Goal: Task Accomplishment & Management: Use online tool/utility

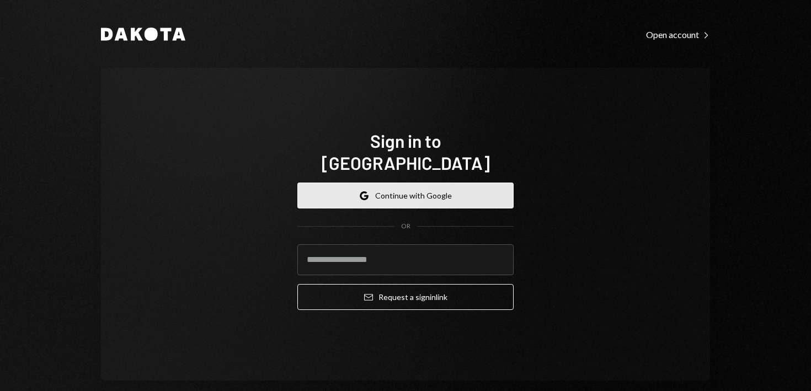
click at [340, 183] on button "Google Continue with Google" at bounding box center [405, 196] width 216 height 26
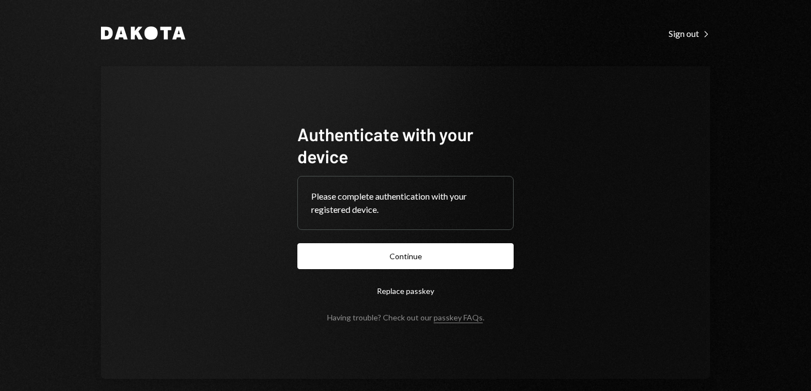
click at [408, 270] on form "Authenticate with your device Please complete authentication with your register…" at bounding box center [405, 222] width 216 height 199
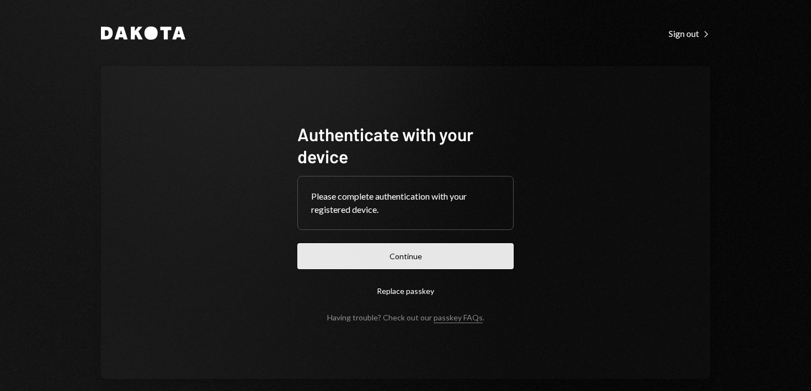
click at [409, 267] on button "Continue" at bounding box center [405, 256] width 216 height 26
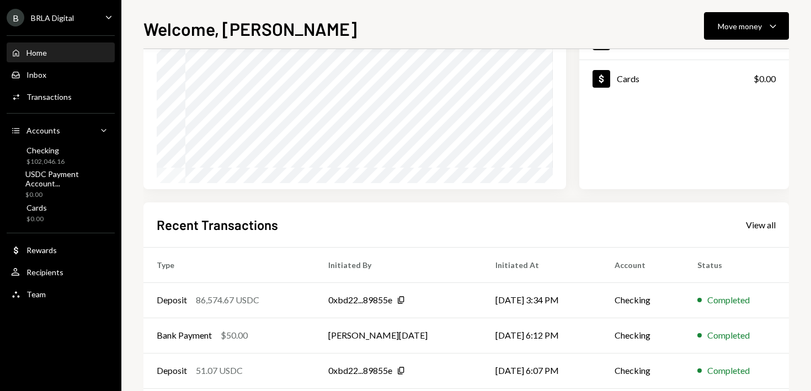
scroll to position [132, 0]
click at [733, 30] on div "Move money" at bounding box center [739, 26] width 44 height 12
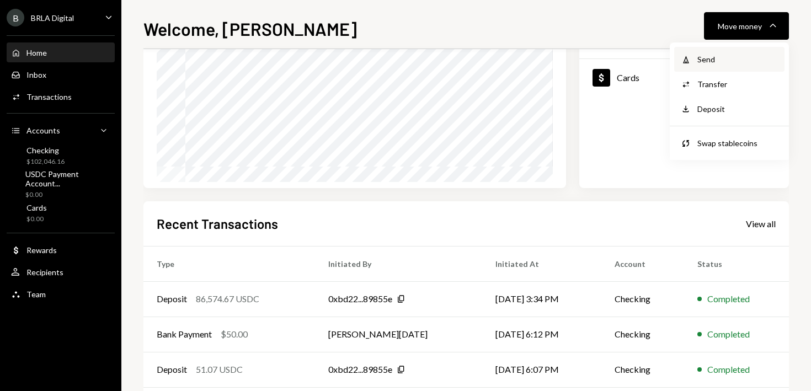
click at [715, 63] on div "Send" at bounding box center [737, 59] width 81 height 12
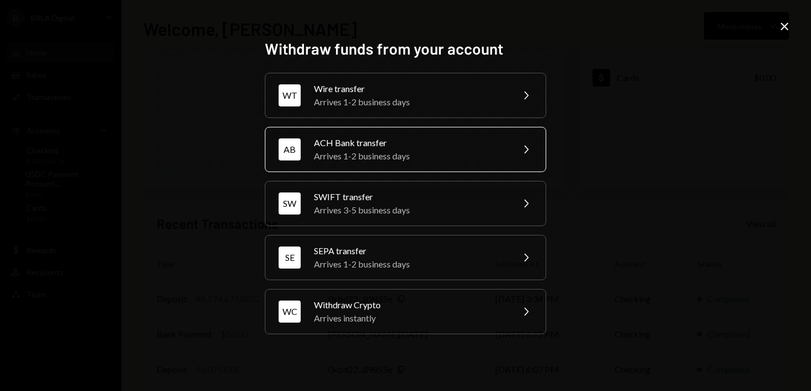
click at [435, 150] on div "Arrives 1-2 business days" at bounding box center [410, 155] width 192 height 13
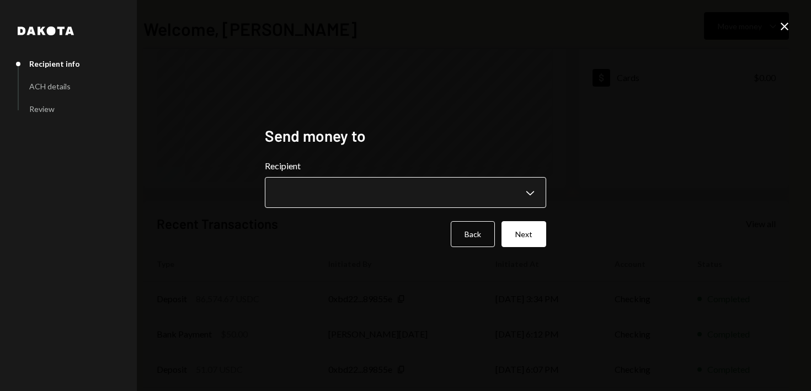
click at [374, 198] on body "**********" at bounding box center [405, 195] width 811 height 391
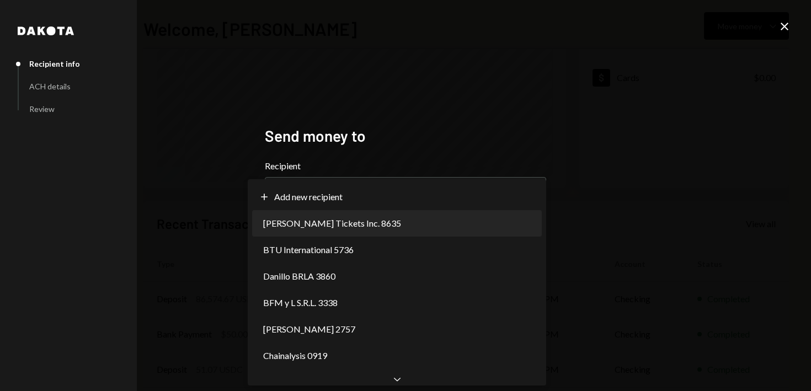
select select "**********"
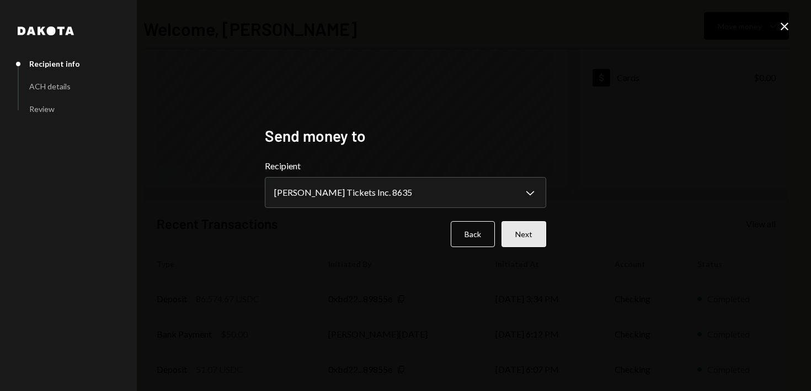
click at [523, 231] on button "Next" at bounding box center [523, 234] width 45 height 26
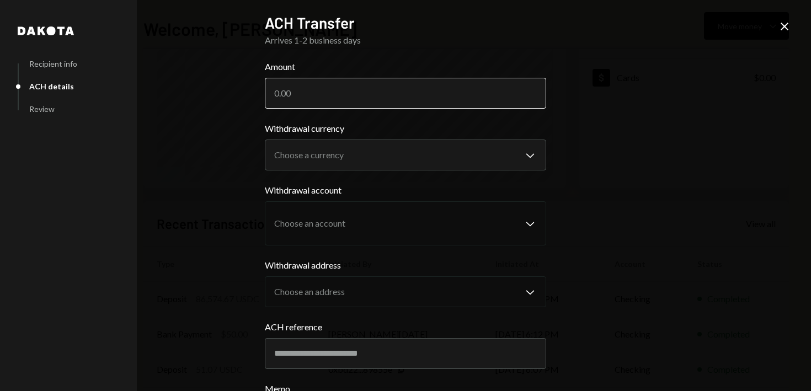
click at [352, 104] on input "Amount" at bounding box center [405, 93] width 281 height 31
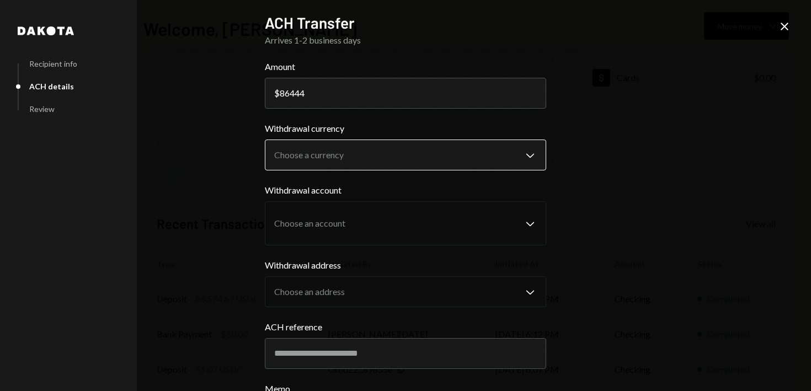
type input "86444"
click at [309, 156] on body "B BRLA Digital Caret Down Home Home Inbox Inbox Activities Transactions Account…" at bounding box center [405, 195] width 811 height 391
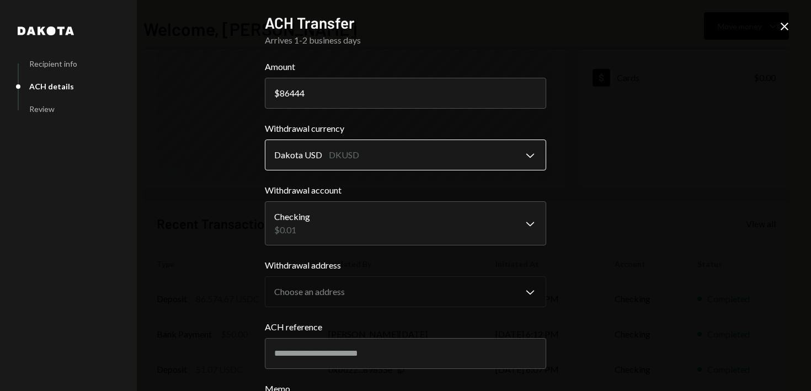
click at [324, 144] on body "B BRLA Digital Caret Down Home Home Inbox Inbox Activities Transactions Account…" at bounding box center [405, 195] width 811 height 391
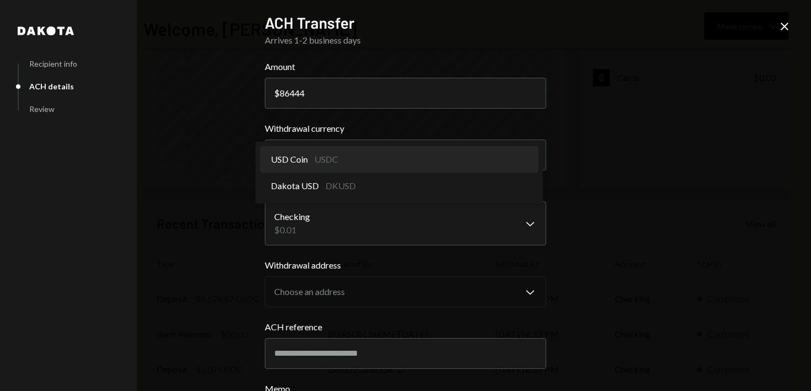
select select "****"
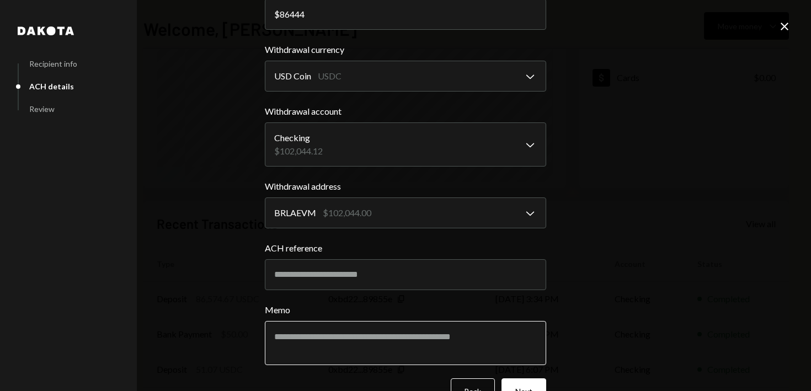
scroll to position [109, 0]
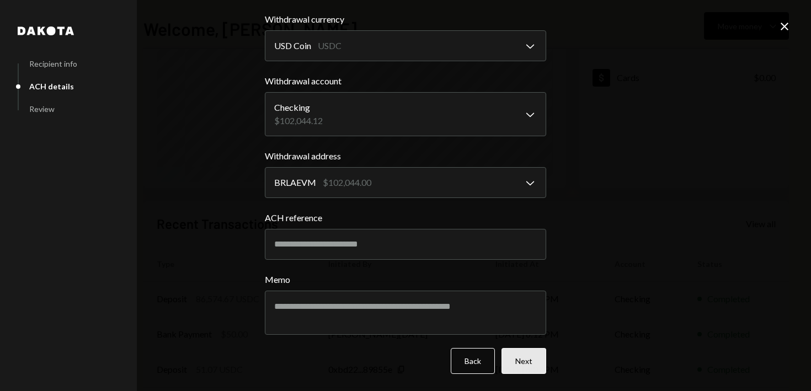
click at [509, 361] on button "Next" at bounding box center [523, 361] width 45 height 26
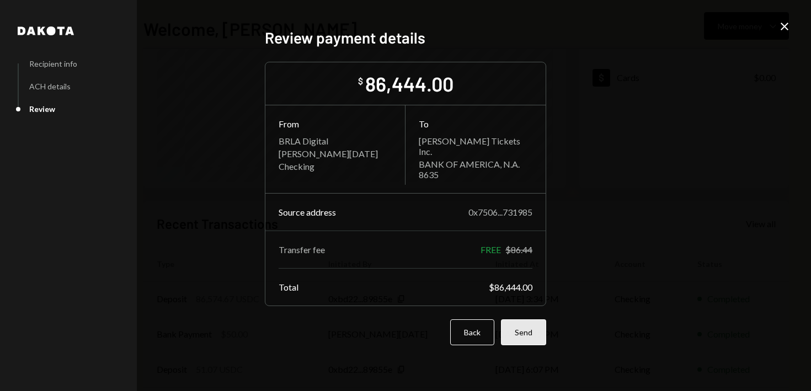
click at [524, 334] on button "Send" at bounding box center [523, 332] width 45 height 26
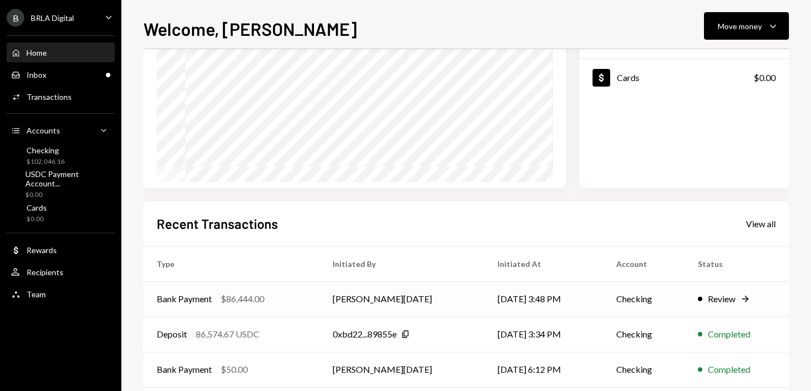
click at [733, 297] on div "Review Right Arrow" at bounding box center [737, 298] width 78 height 13
